Goal: Transaction & Acquisition: Subscribe to service/newsletter

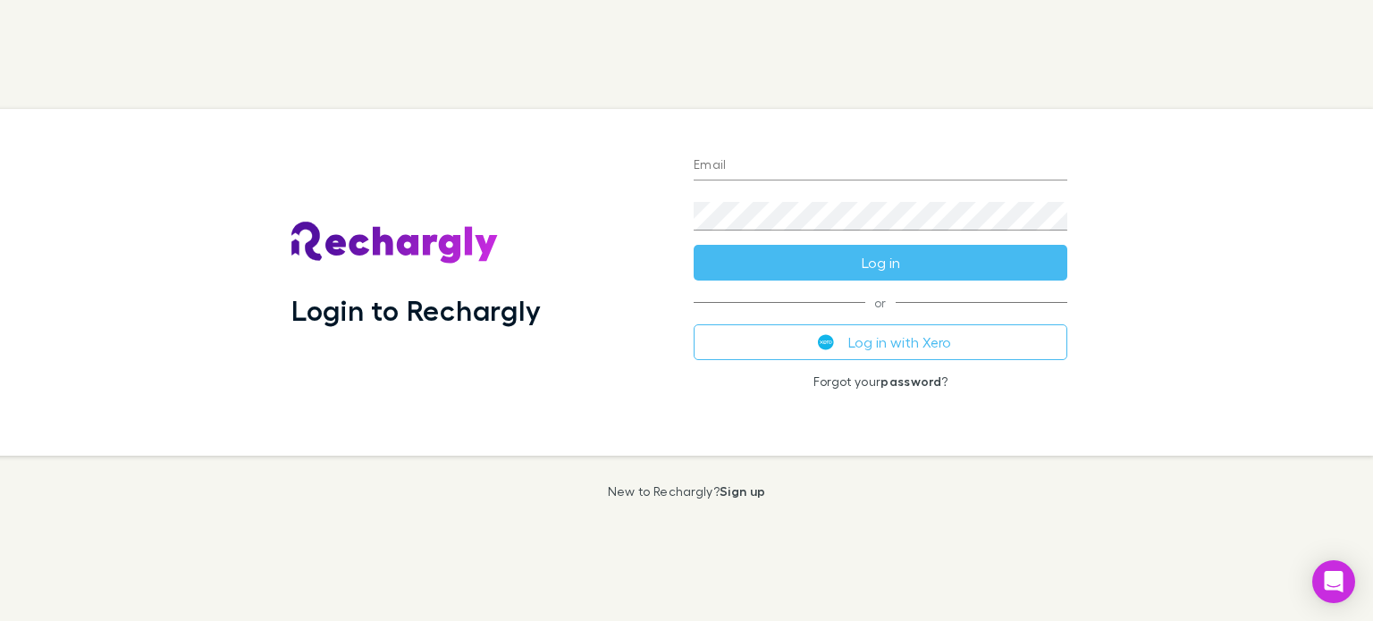
click at [398, 242] on img at bounding box center [395, 243] width 207 height 43
